Goal: Task Accomplishment & Management: Manage account settings

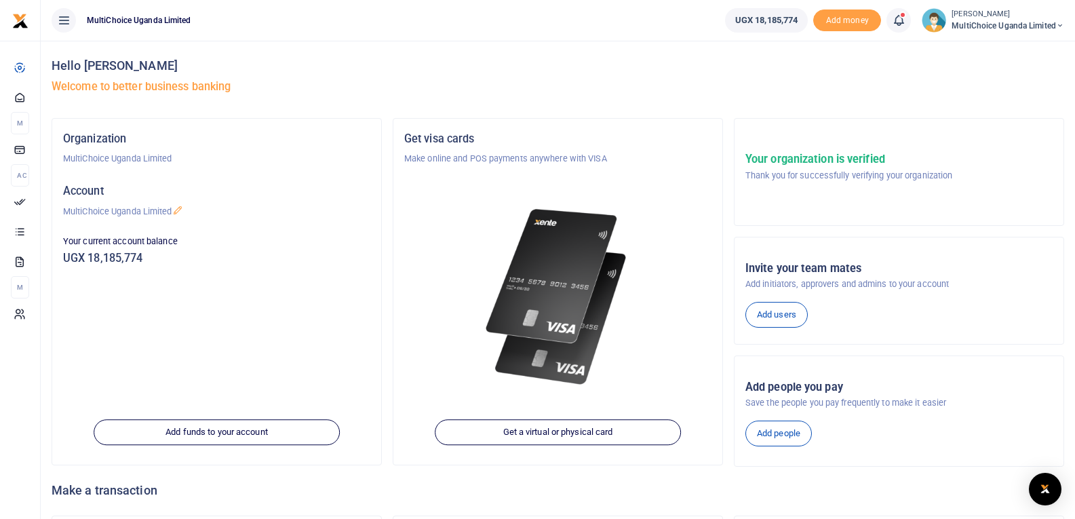
click at [896, 22] on icon at bounding box center [899, 20] width 14 height 15
click at [794, 95] on div "Transactions to act upon You have 15 awaiting for your to act on" at bounding box center [824, 96] width 151 height 24
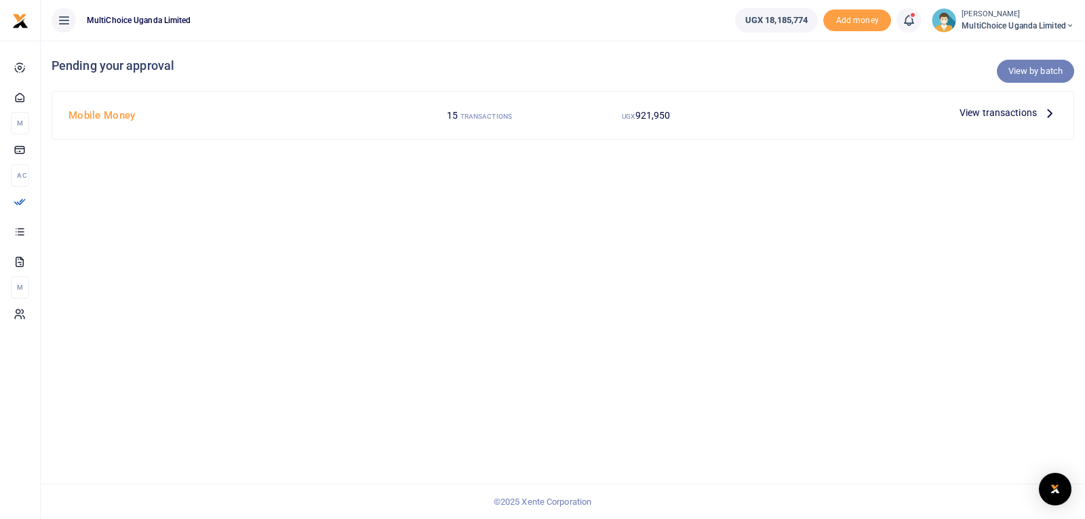
click at [1044, 70] on link "View by batch" at bounding box center [1035, 71] width 77 height 23
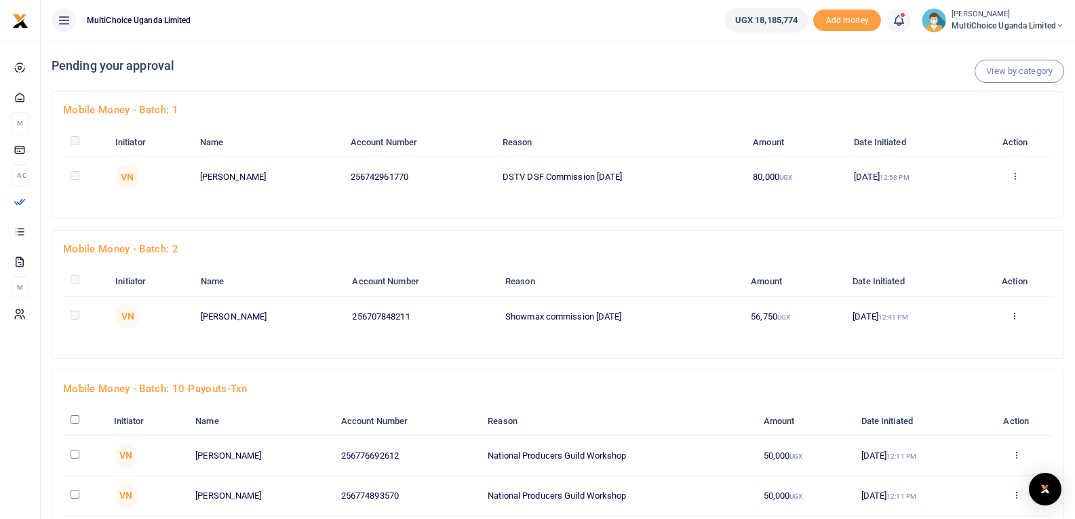
click at [1017, 174] on icon at bounding box center [1014, 175] width 9 height 9
click at [963, 198] on link "Approve" at bounding box center [966, 198] width 107 height 19
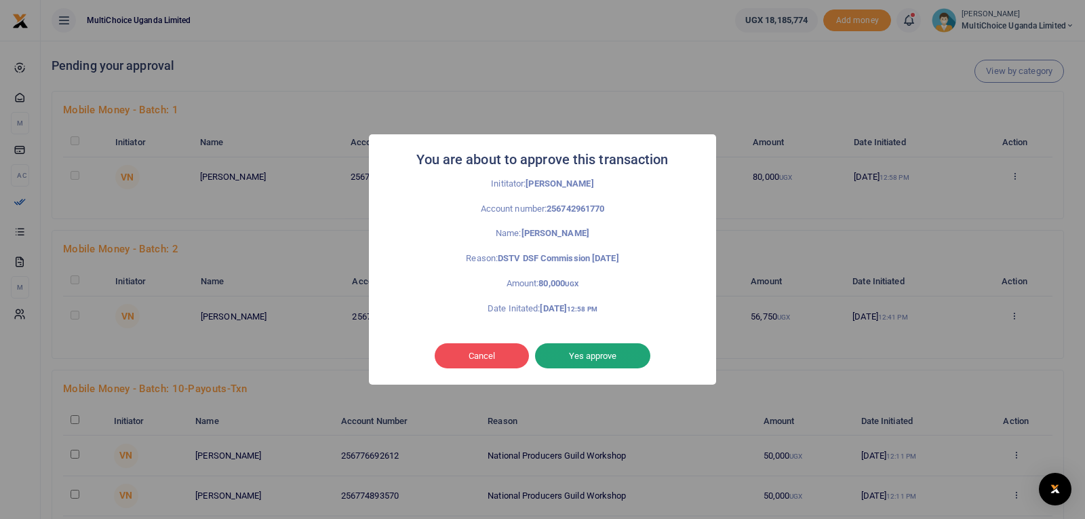
click at [611, 351] on button "Yes approve" at bounding box center [592, 356] width 115 height 26
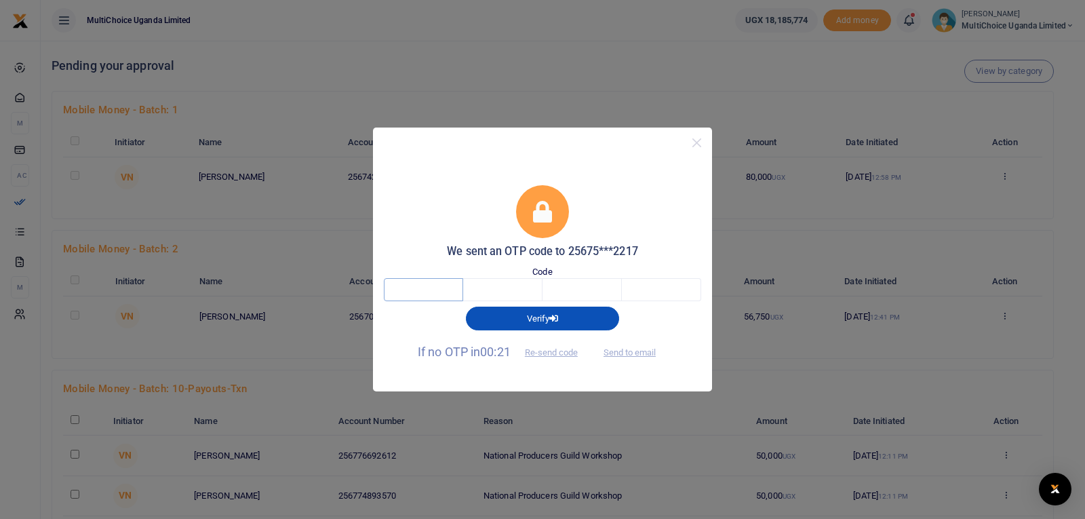
click at [444, 286] on input "text" at bounding box center [423, 289] width 79 height 23
type input "1"
type input "7"
type input "6"
type input "2"
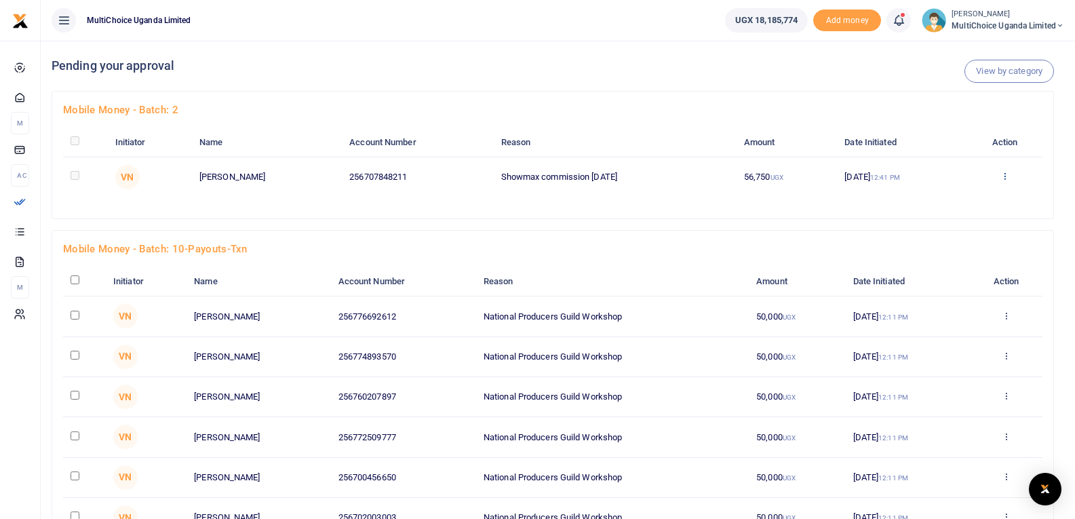
click at [1005, 176] on icon at bounding box center [1004, 175] width 9 height 9
click at [972, 198] on link "Approve" at bounding box center [957, 198] width 107 height 19
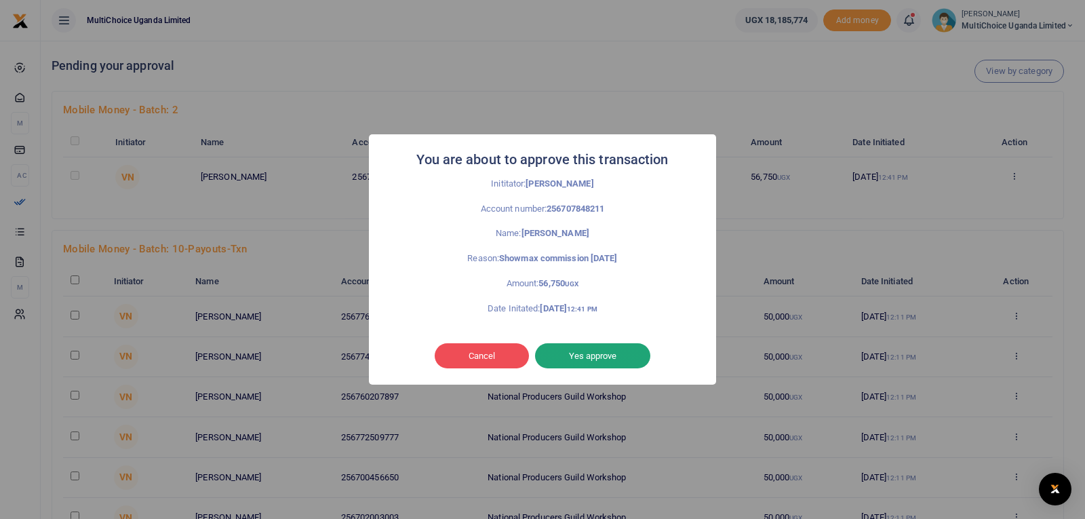
click at [595, 355] on button "Yes approve" at bounding box center [592, 356] width 115 height 26
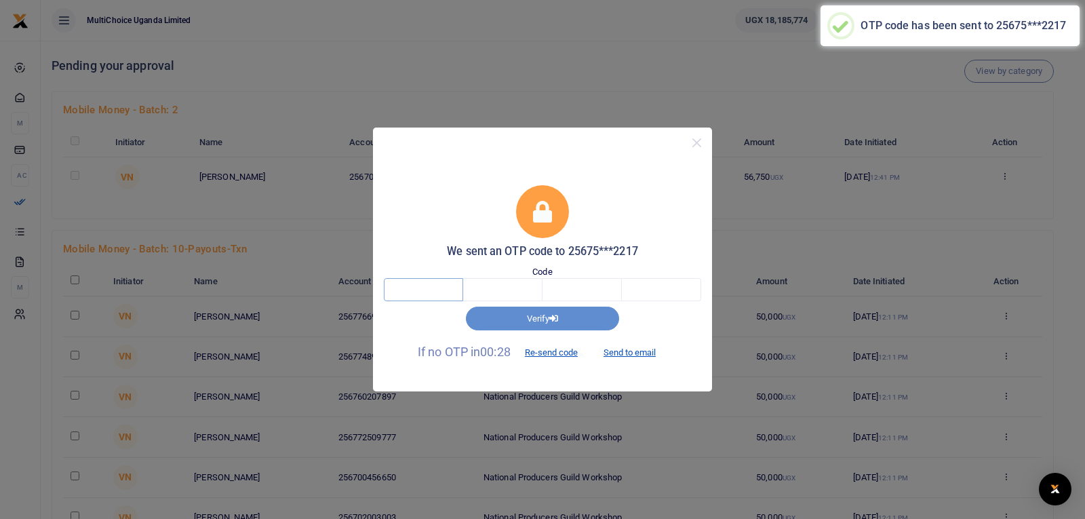
click at [451, 288] on input "text" at bounding box center [423, 289] width 79 height 23
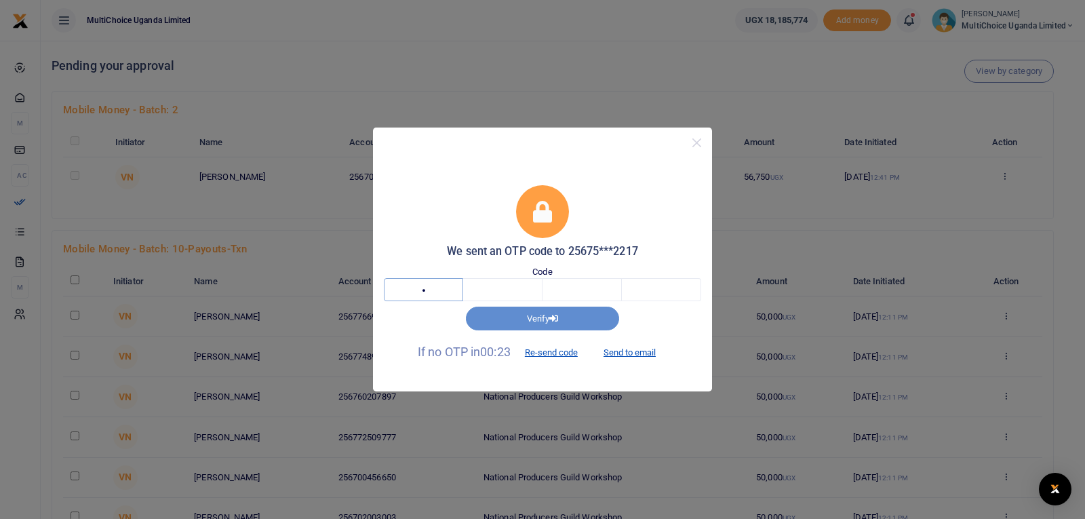
type input "2"
type input "5"
type input "8"
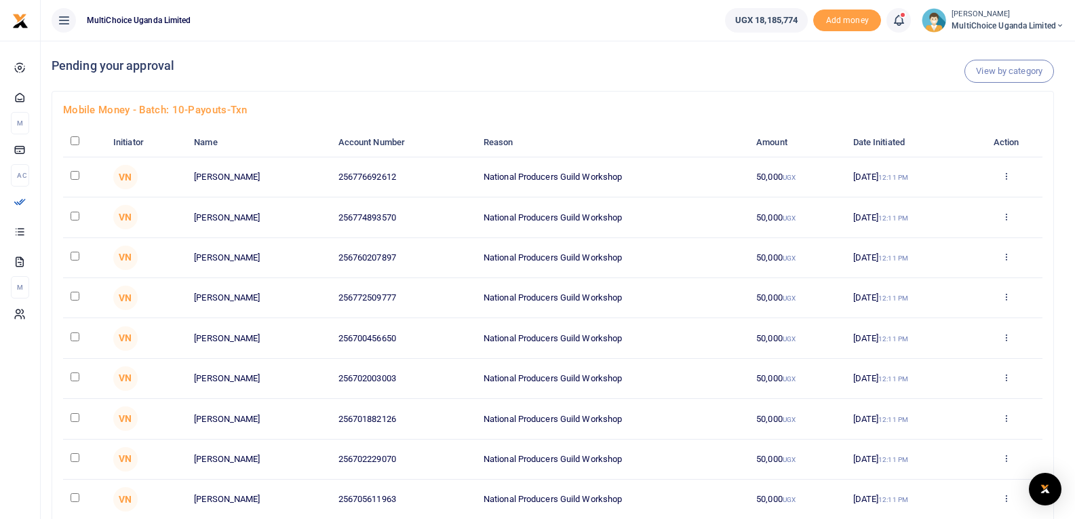
click at [75, 142] on input "checkbox" at bounding box center [75, 140] width 9 height 9
checkbox input "true"
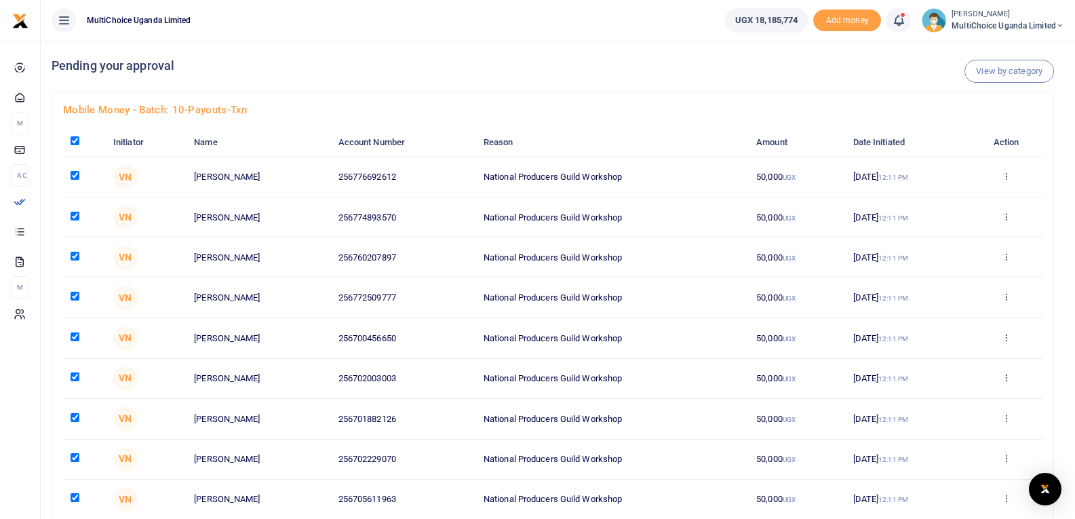
checkbox input "true"
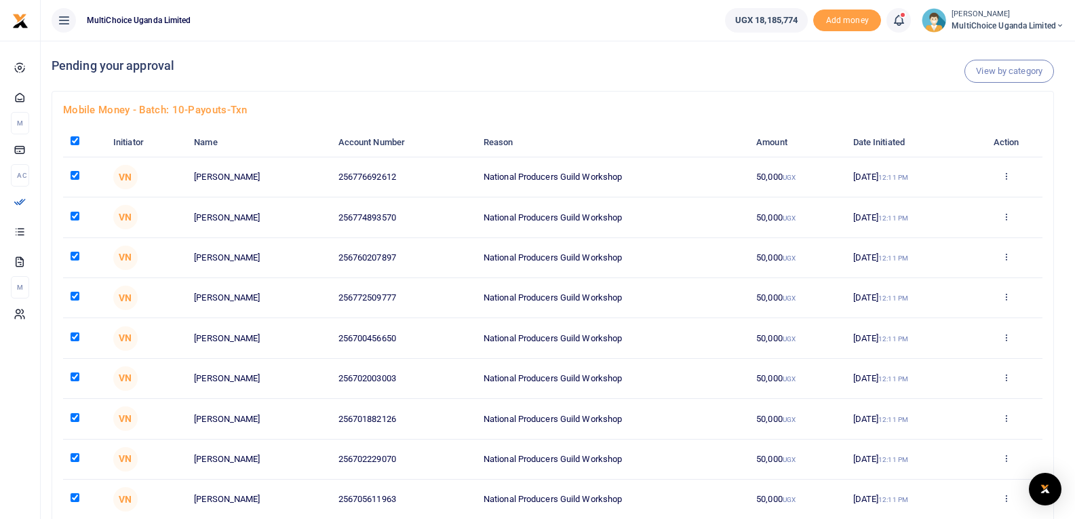
checkbox input "true"
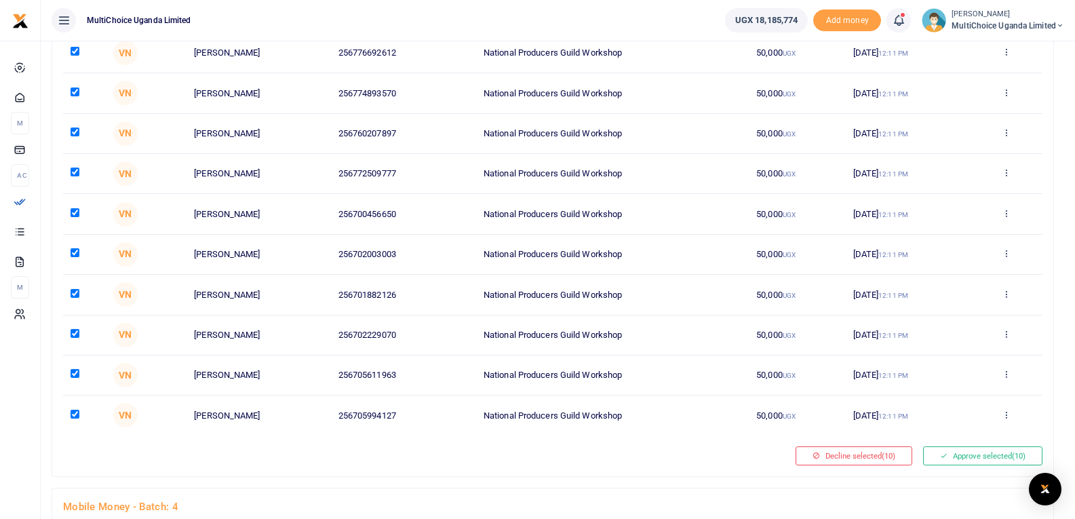
scroll to position [200, 0]
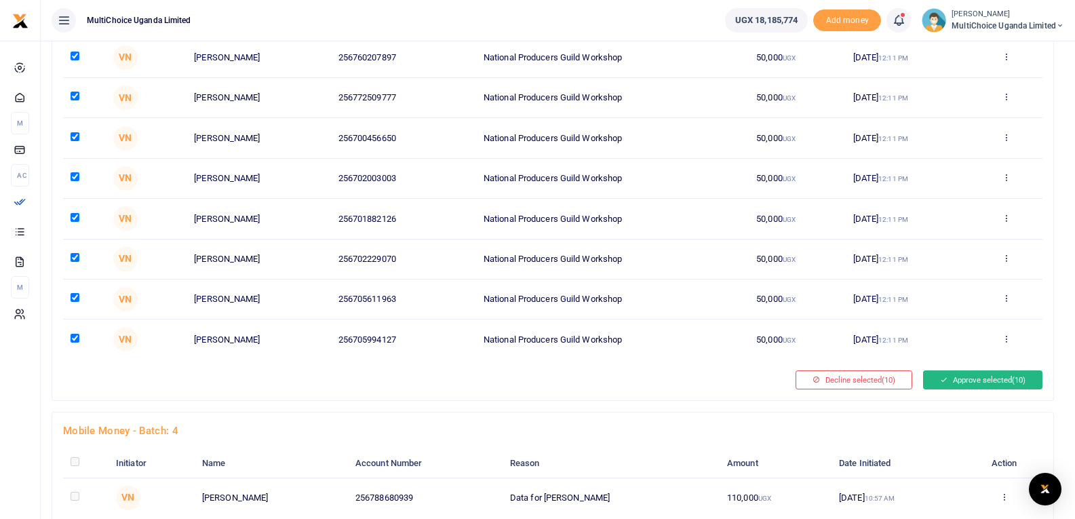
click at [1001, 382] on button "Approve selected (10)" at bounding box center [982, 379] width 119 height 19
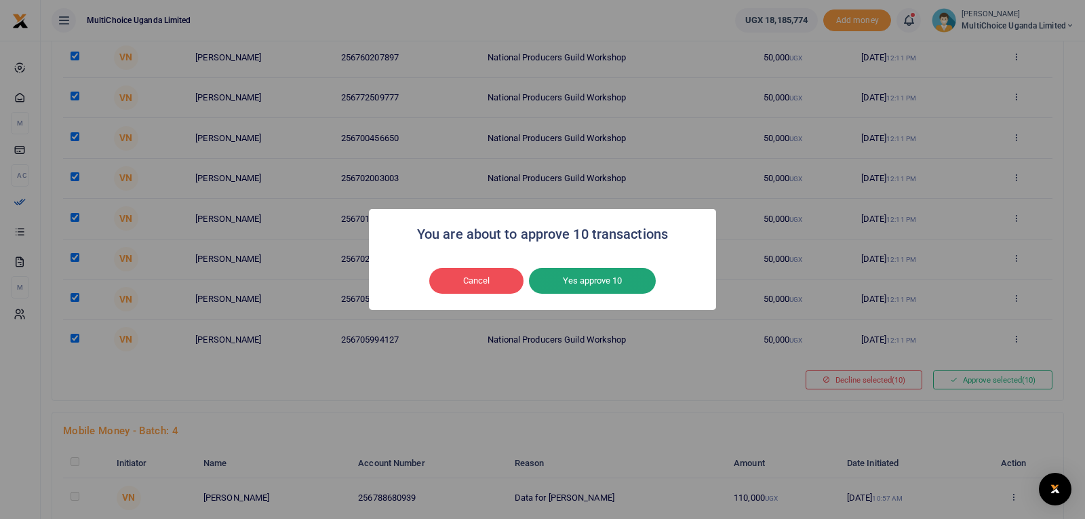
click at [621, 276] on button "Yes approve 10" at bounding box center [592, 281] width 127 height 26
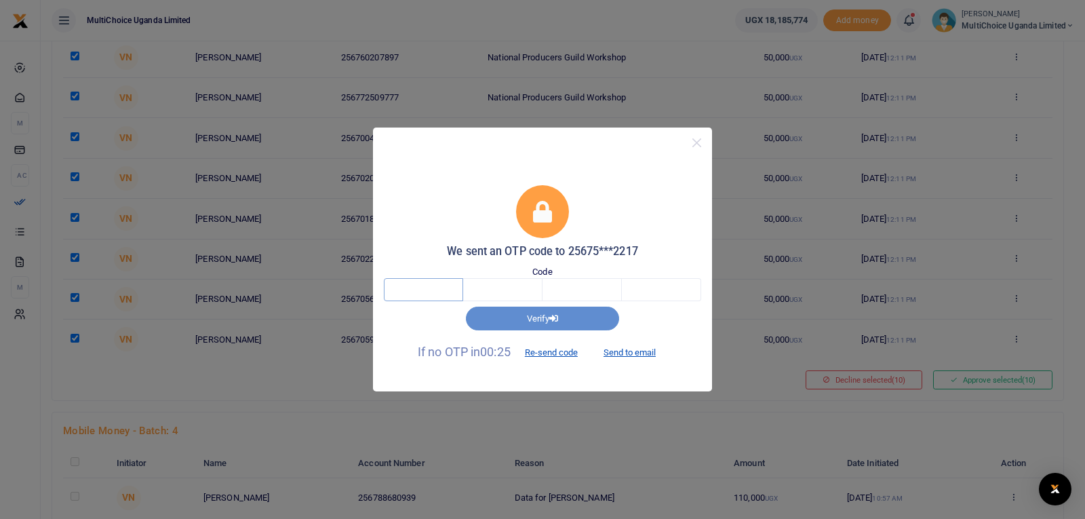
click at [435, 292] on input "text" at bounding box center [423, 289] width 79 height 23
type input "4"
type input "0"
type input "7"
type input "5"
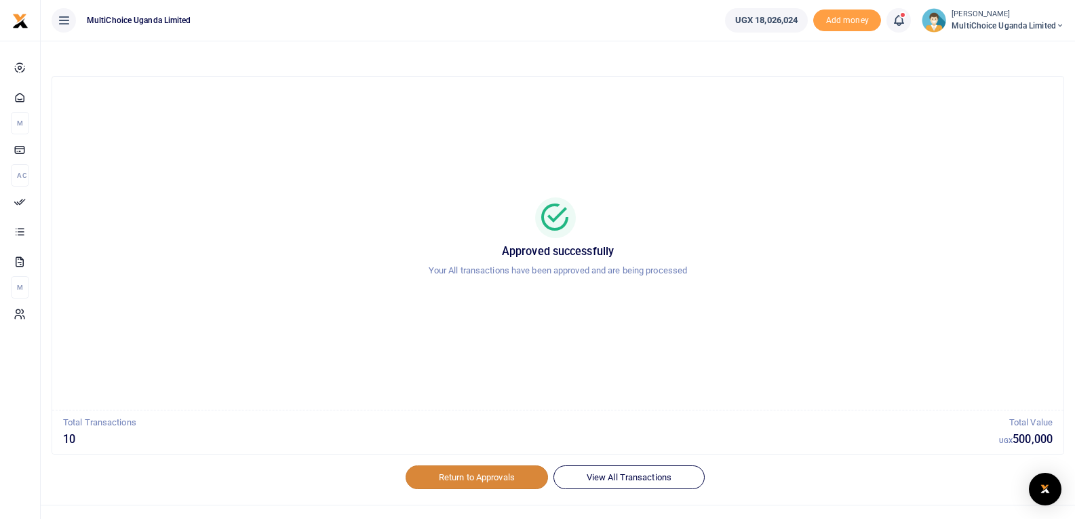
click at [470, 482] on link "Return to Approvals" at bounding box center [477, 476] width 142 height 23
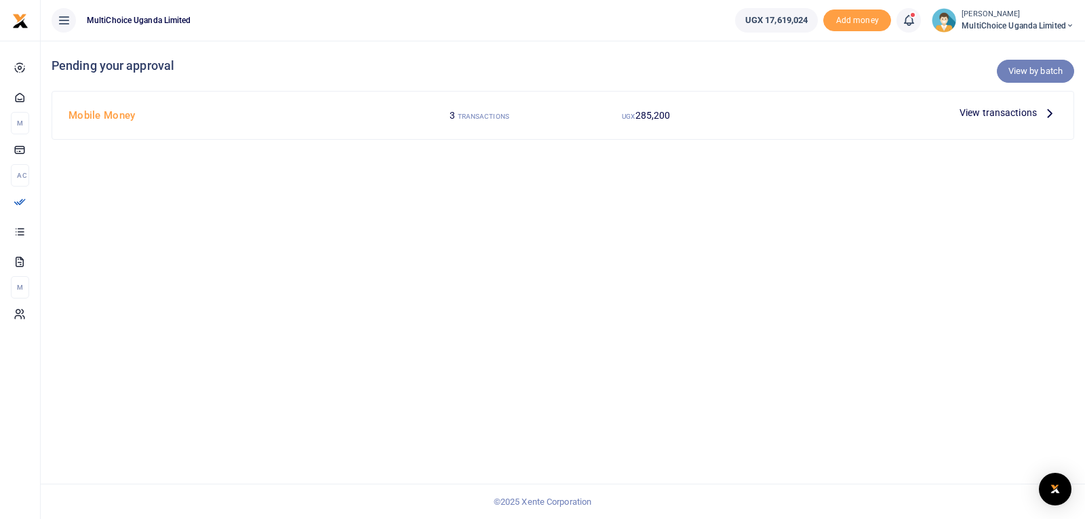
click at [1035, 73] on link "View by batch" at bounding box center [1035, 71] width 77 height 23
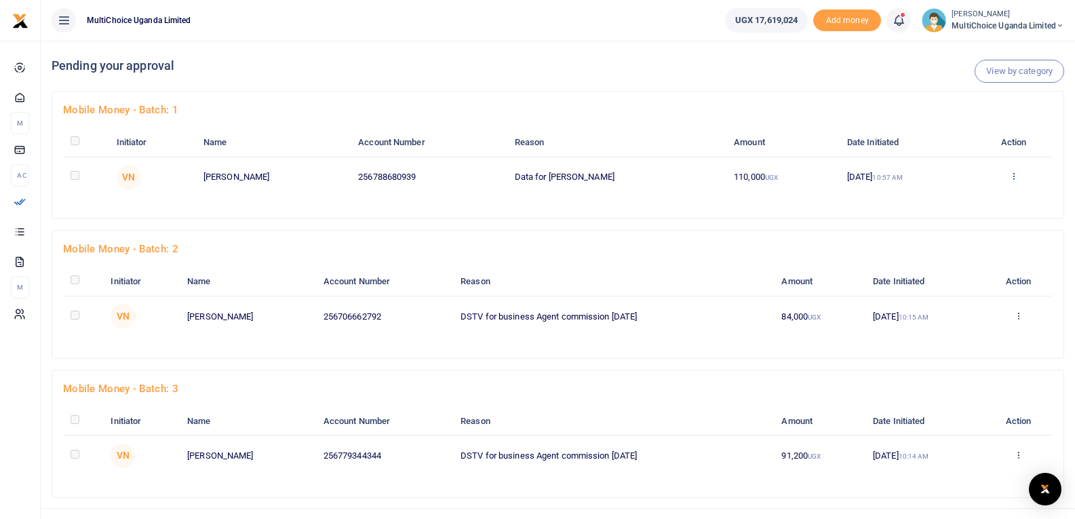
click at [1018, 180] on icon at bounding box center [1013, 175] width 9 height 9
click at [964, 197] on link "Approve" at bounding box center [969, 198] width 107 height 19
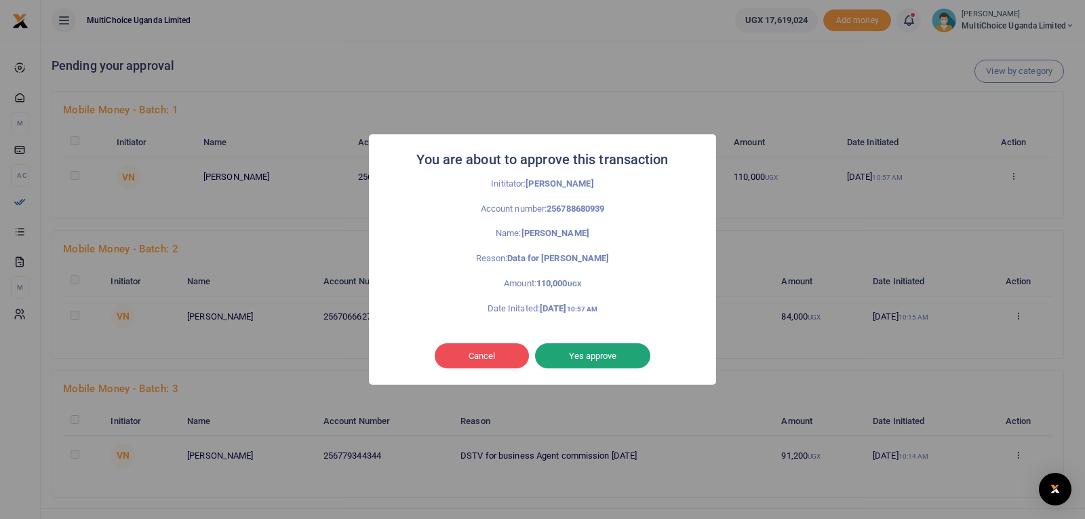
click at [613, 353] on button "Yes approve" at bounding box center [592, 356] width 115 height 26
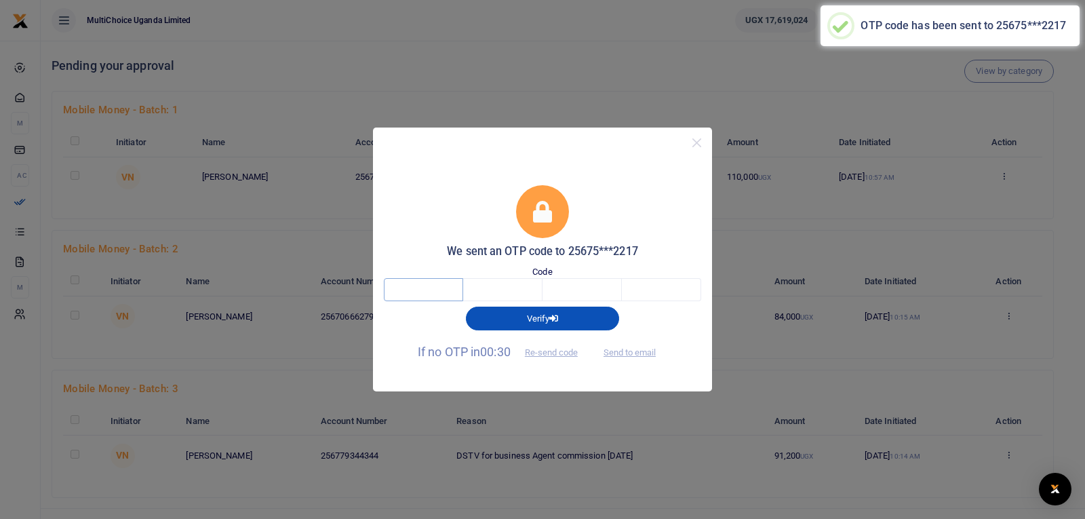
click at [441, 292] on input "text" at bounding box center [423, 289] width 79 height 23
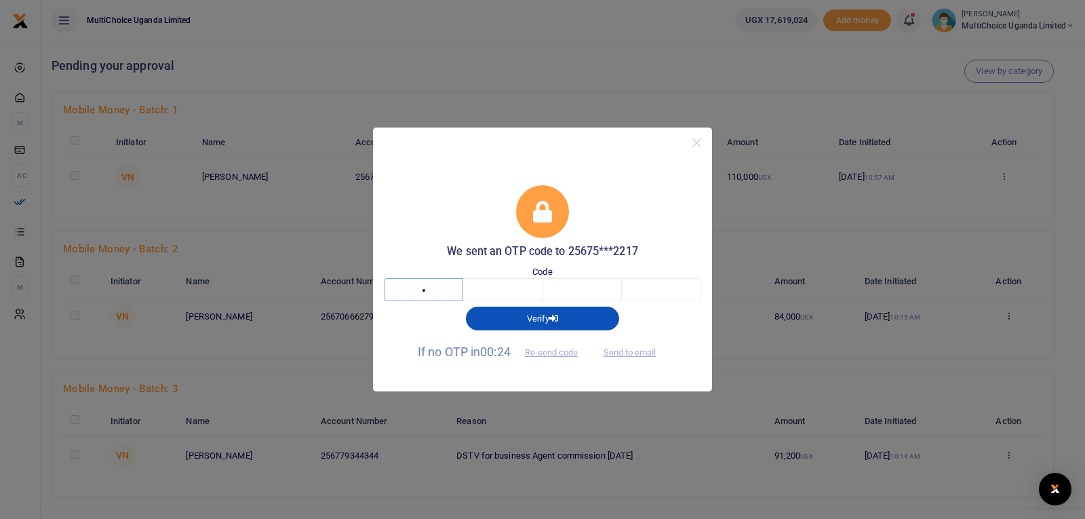
type input "3"
type input "6"
type input "9"
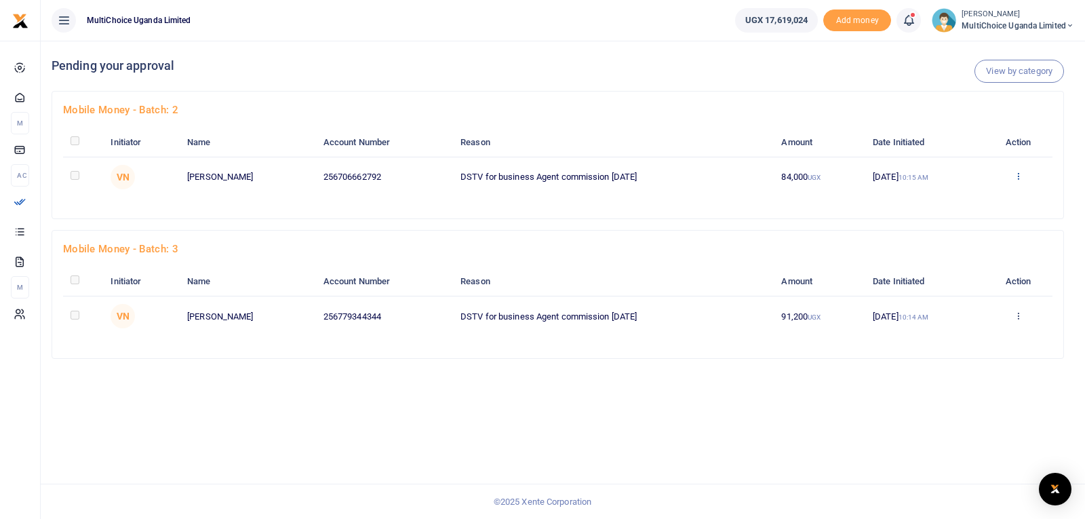
click at [1018, 176] on icon at bounding box center [1018, 175] width 9 height 9
click at [951, 194] on link "Approve" at bounding box center [969, 198] width 107 height 19
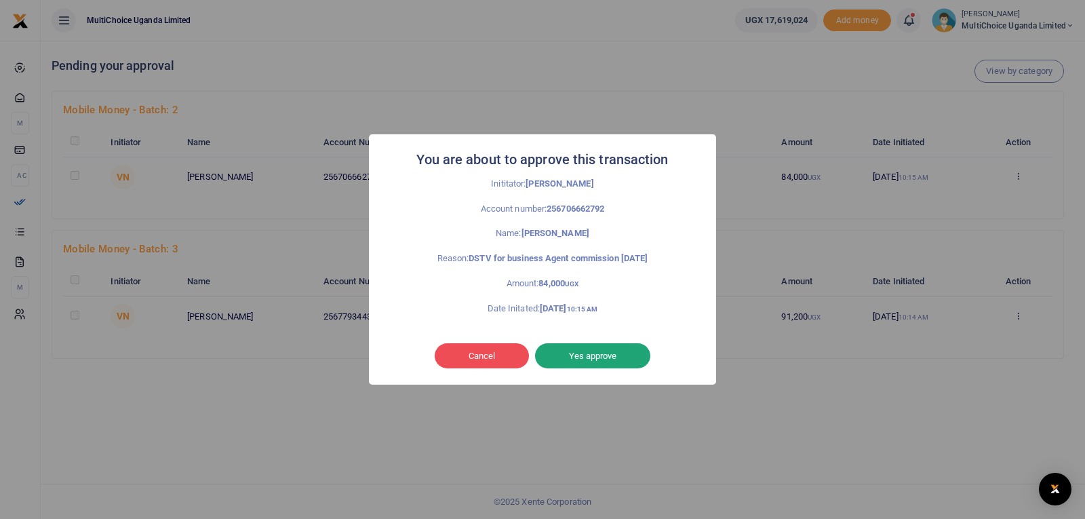
click at [582, 355] on button "Yes approve" at bounding box center [592, 356] width 115 height 26
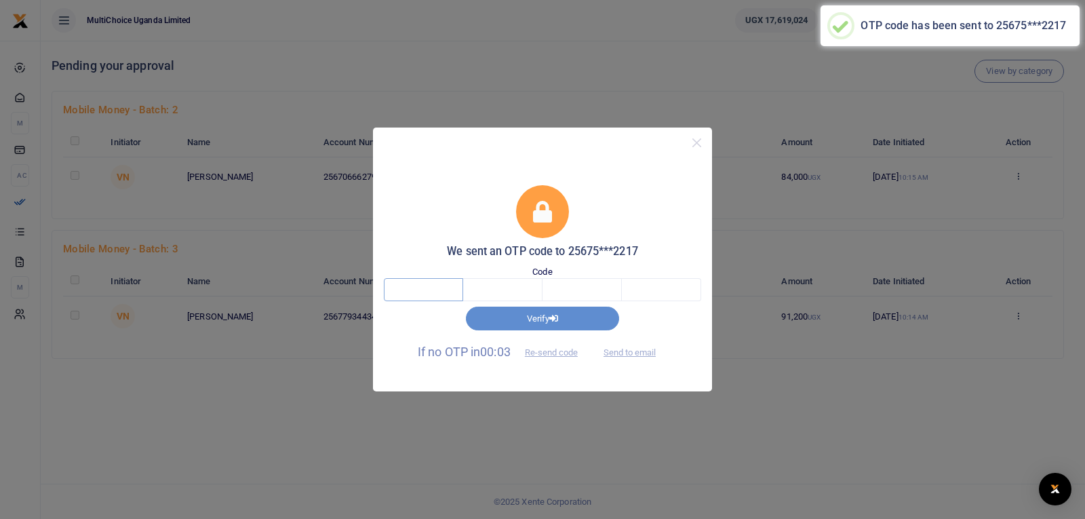
click at [417, 292] on input "text" at bounding box center [423, 289] width 79 height 23
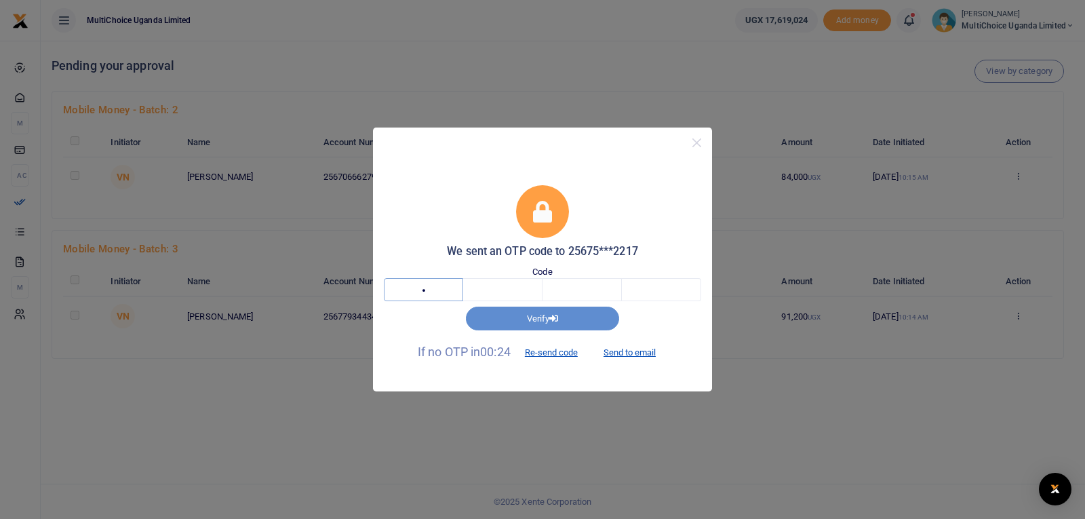
type input "5"
type input "7"
type input "1"
type input "6"
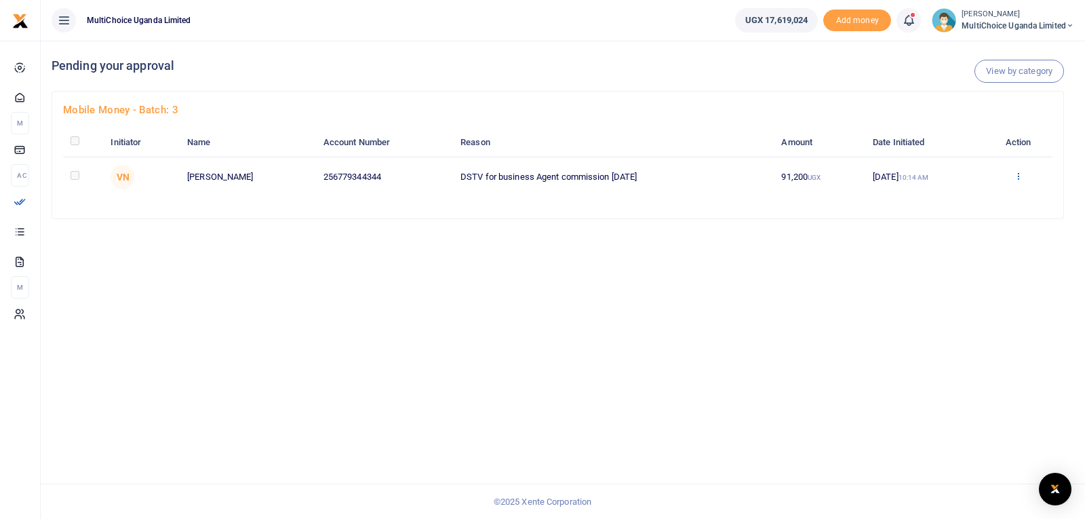
click at [1020, 180] on icon at bounding box center [1018, 175] width 9 height 9
click at [991, 202] on link "Approve" at bounding box center [969, 198] width 107 height 19
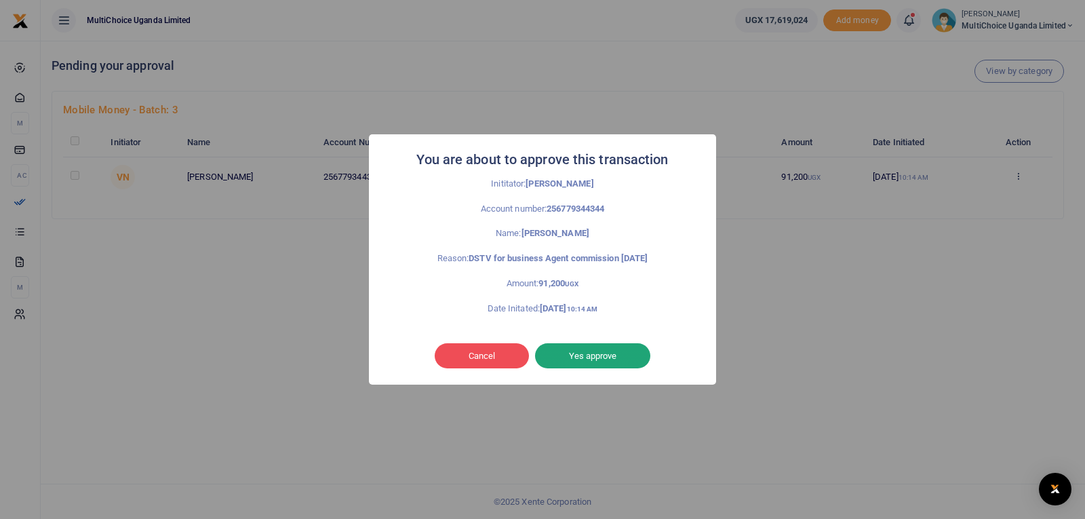
click at [591, 356] on button "Yes approve" at bounding box center [592, 356] width 115 height 26
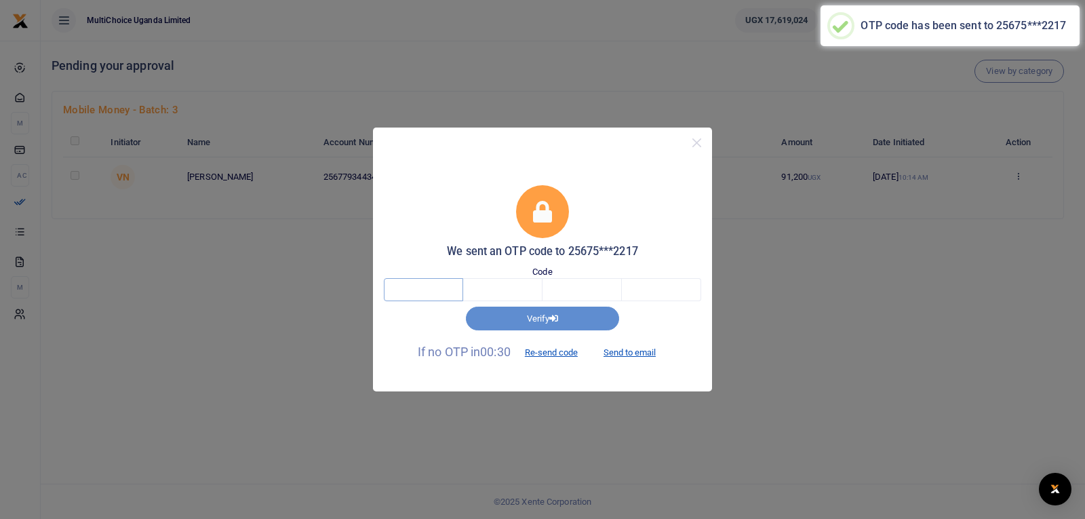
click at [458, 291] on input "text" at bounding box center [423, 289] width 79 height 23
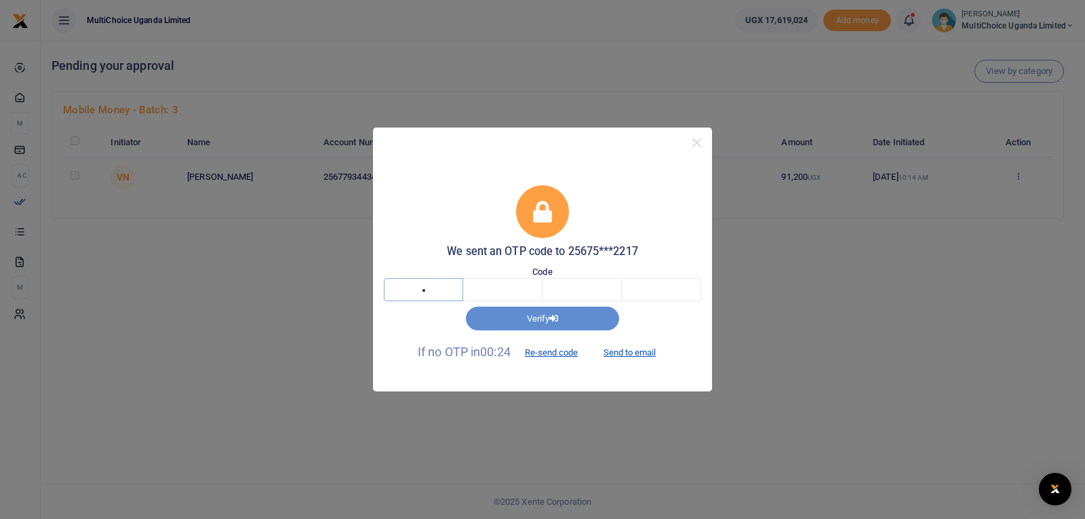
type input "6"
type input "1"
type input "8"
type input "5"
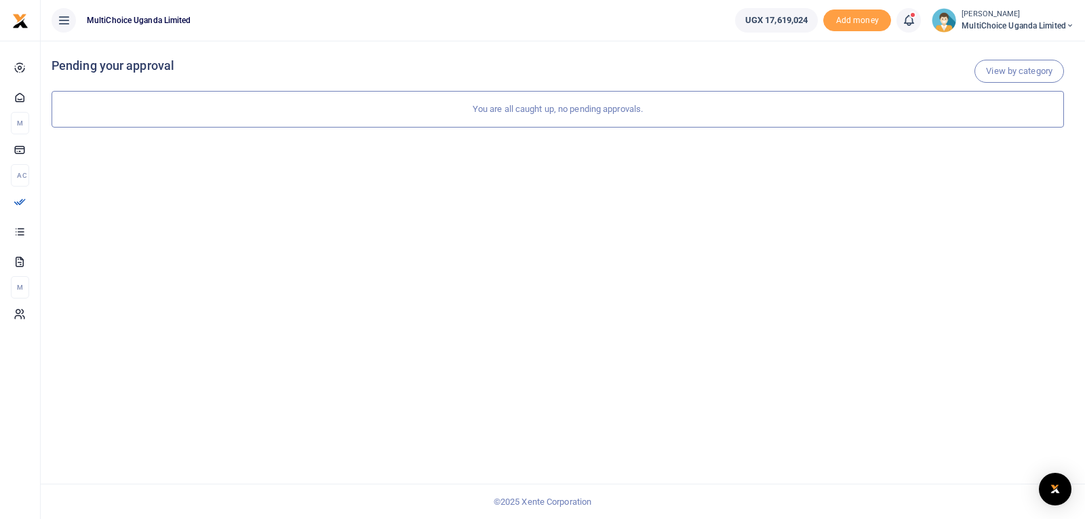
click at [907, 24] on icon at bounding box center [909, 20] width 14 height 15
click at [1004, 11] on small "[PERSON_NAME]" at bounding box center [1018, 15] width 113 height 12
click at [839, 189] on div "View by category Pending your approval" at bounding box center [558, 280] width 1034 height 478
click at [1001, 22] on span "MultiChoice Uganda Limited" at bounding box center [1018, 26] width 113 height 12
click at [1013, 50] on link "Switch accounts" at bounding box center [1021, 49] width 107 height 19
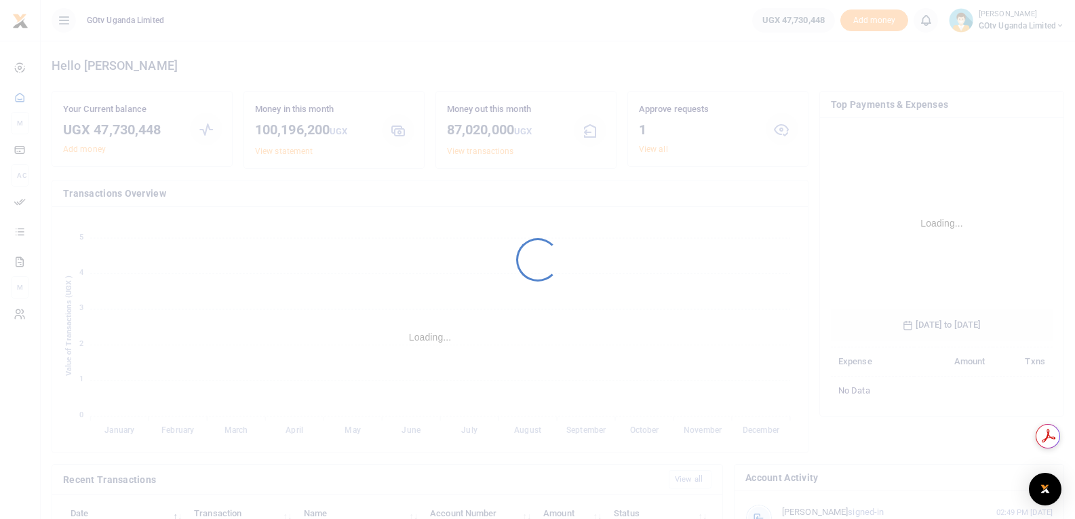
scroll to position [202, 212]
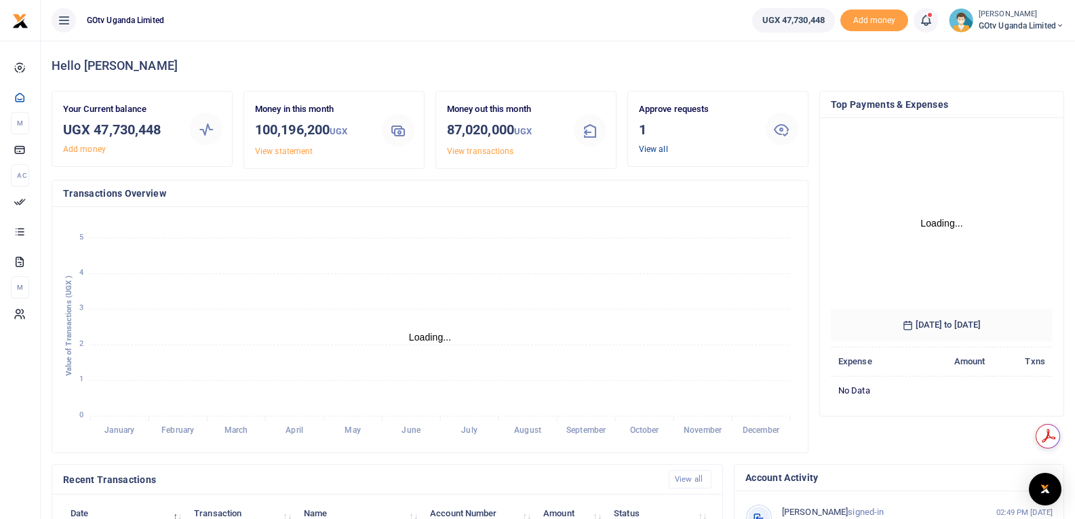
click at [656, 151] on link "View all" at bounding box center [653, 148] width 29 height 9
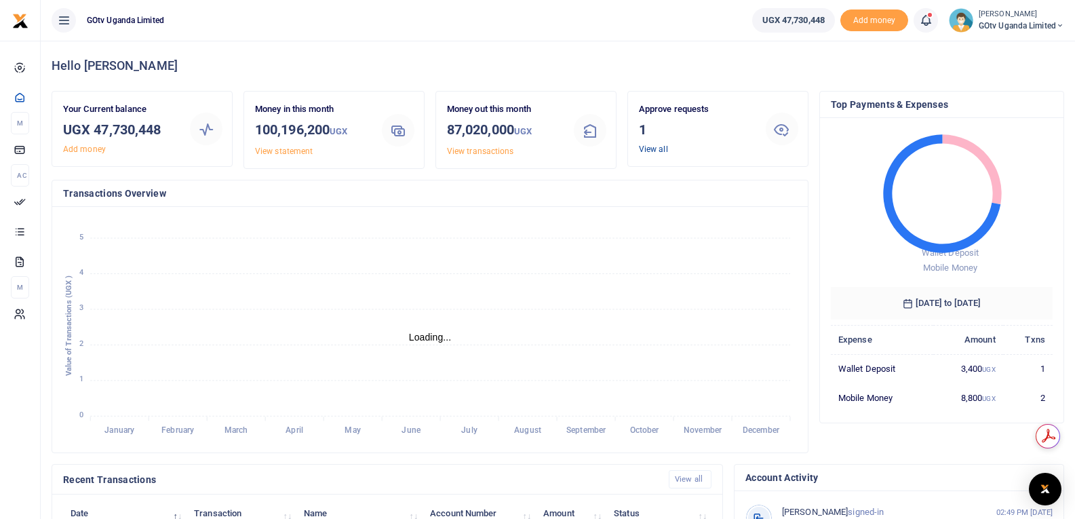
scroll to position [11, 11]
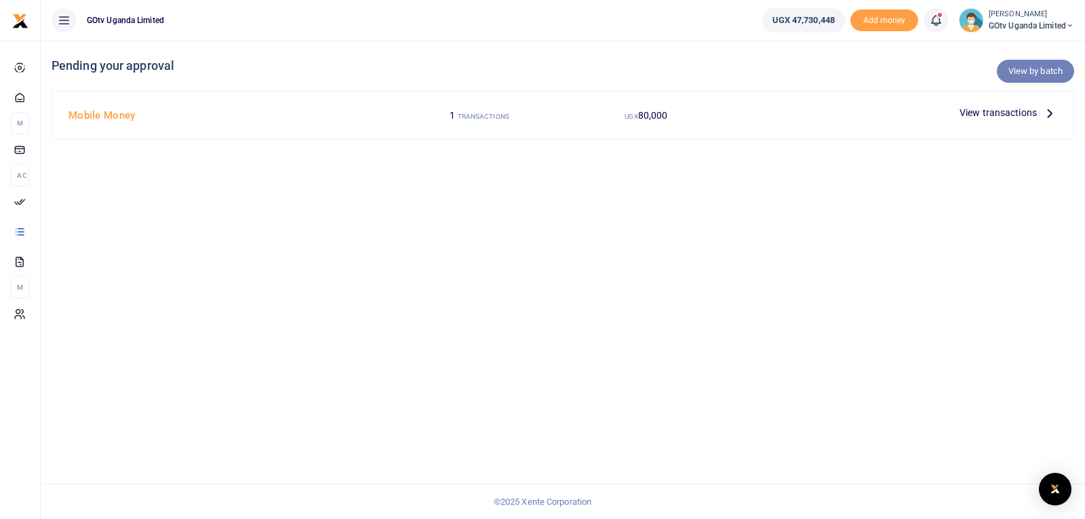
click at [1027, 73] on link "View by batch" at bounding box center [1035, 71] width 77 height 23
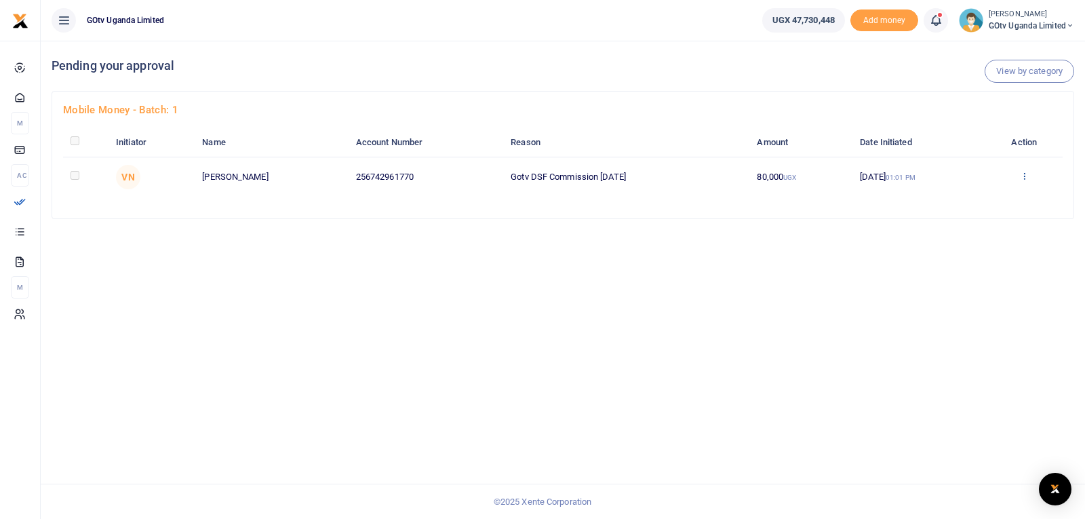
click at [1027, 172] on icon at bounding box center [1024, 175] width 9 height 9
click at [988, 201] on link "Approve" at bounding box center [977, 198] width 107 height 19
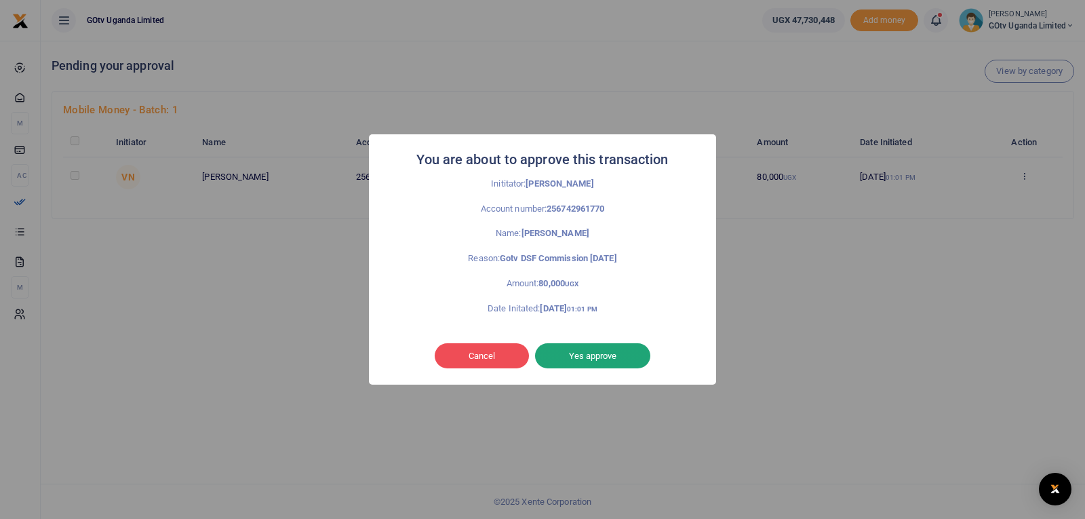
click at [604, 359] on button "Yes approve" at bounding box center [592, 356] width 115 height 26
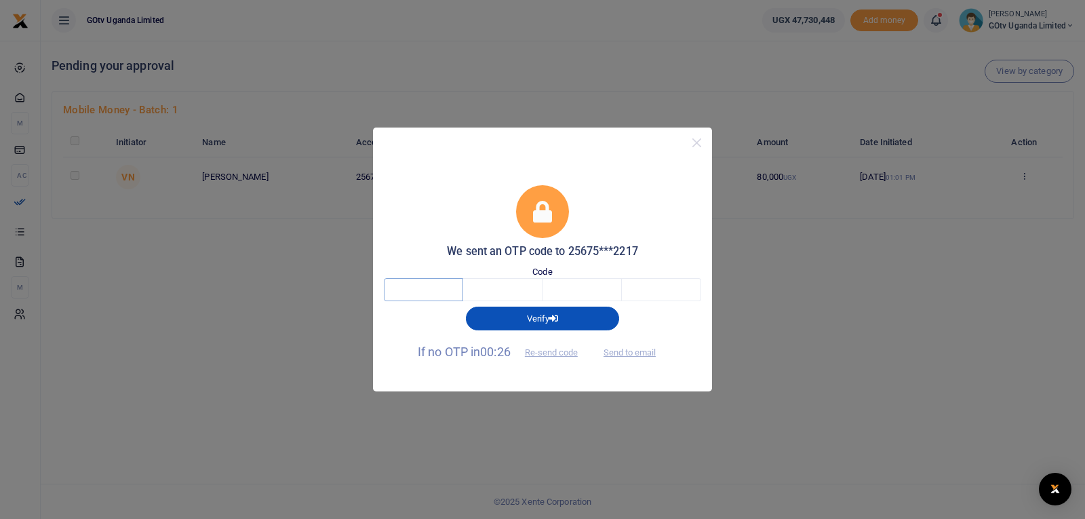
click at [415, 290] on input "text" at bounding box center [423, 289] width 79 height 23
type input "1"
type input "7"
type input "1"
type input "4"
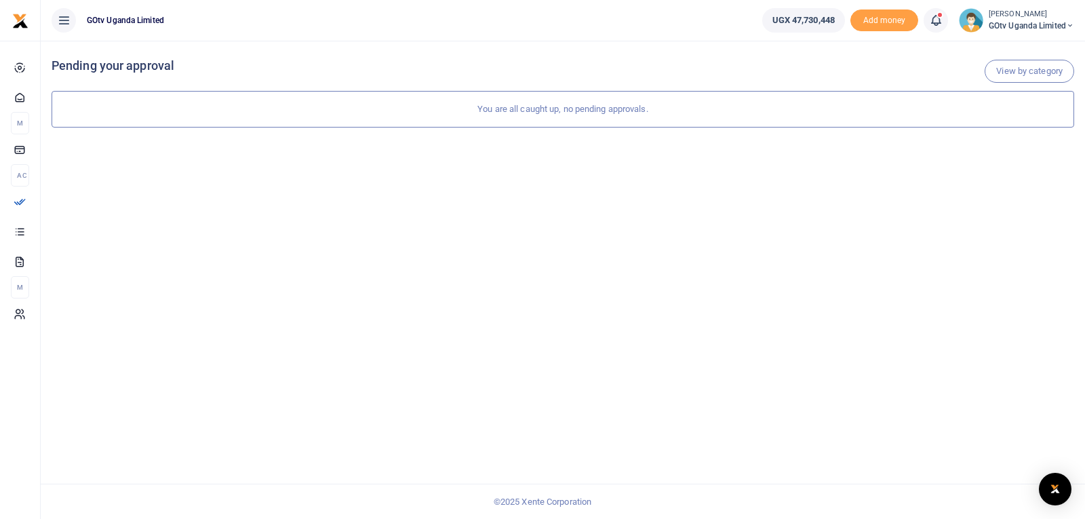
click at [1016, 25] on span "GOtv Uganda Limited" at bounding box center [1031, 26] width 85 height 12
click at [1010, 125] on link "Logout" at bounding box center [1023, 124] width 107 height 19
